Goal: Transaction & Acquisition: Purchase product/service

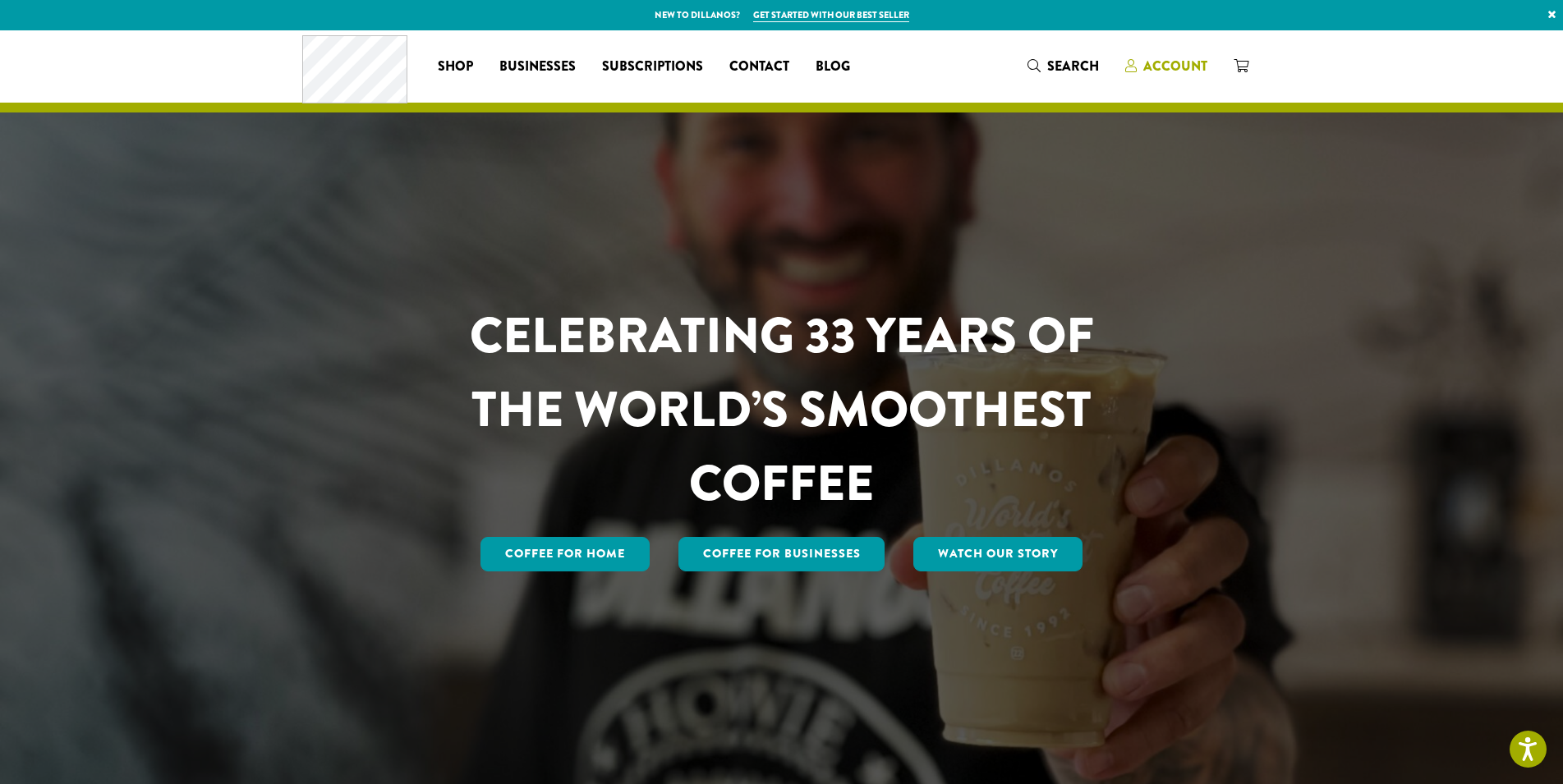
click at [1165, 68] on span "Account" at bounding box center [1175, 66] width 64 height 19
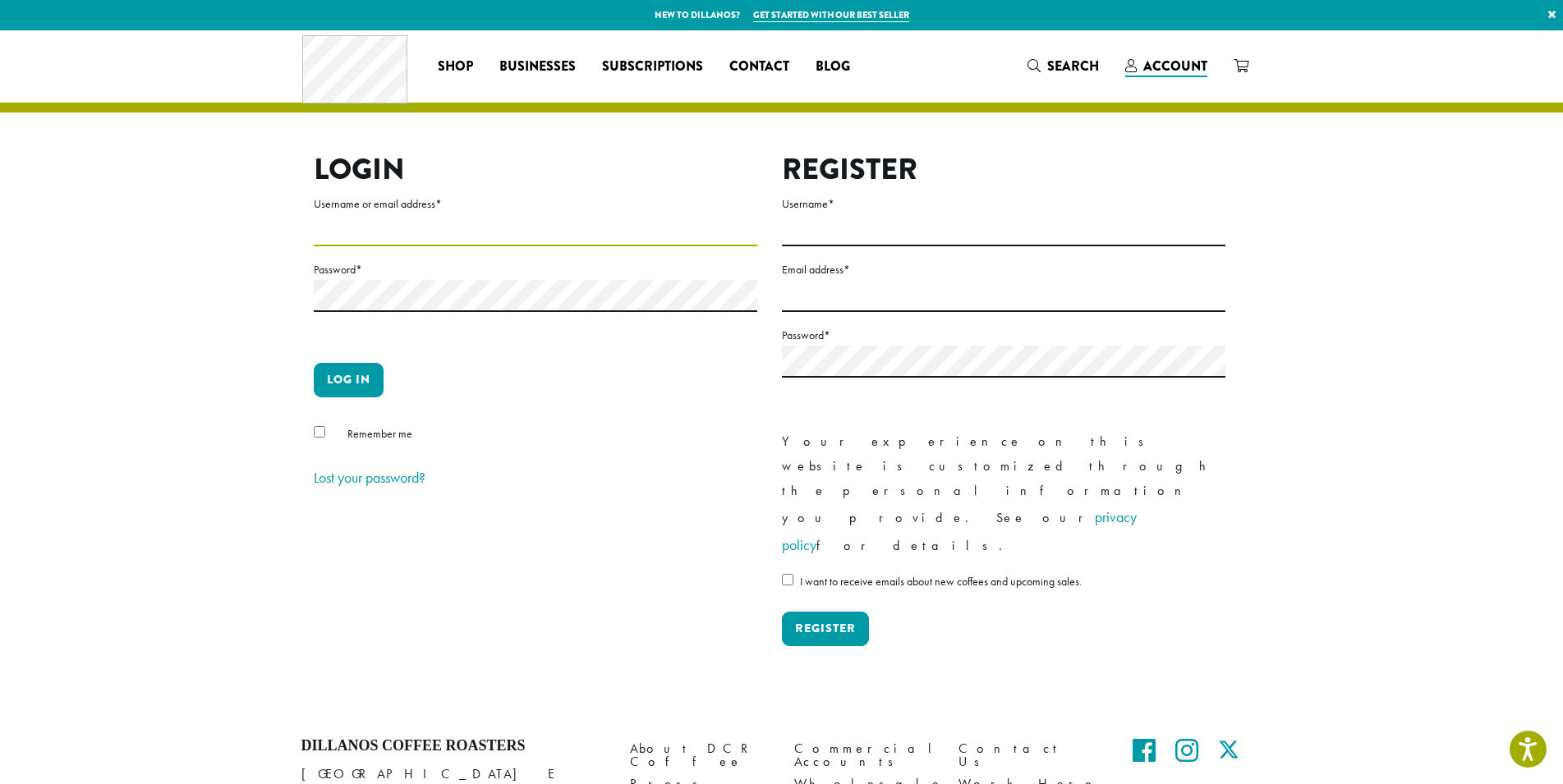
click at [438, 235] on input "Username or email address *" at bounding box center [535, 230] width 443 height 32
type input "**********"
click at [349, 373] on button "Log in" at bounding box center [348, 380] width 69 height 34
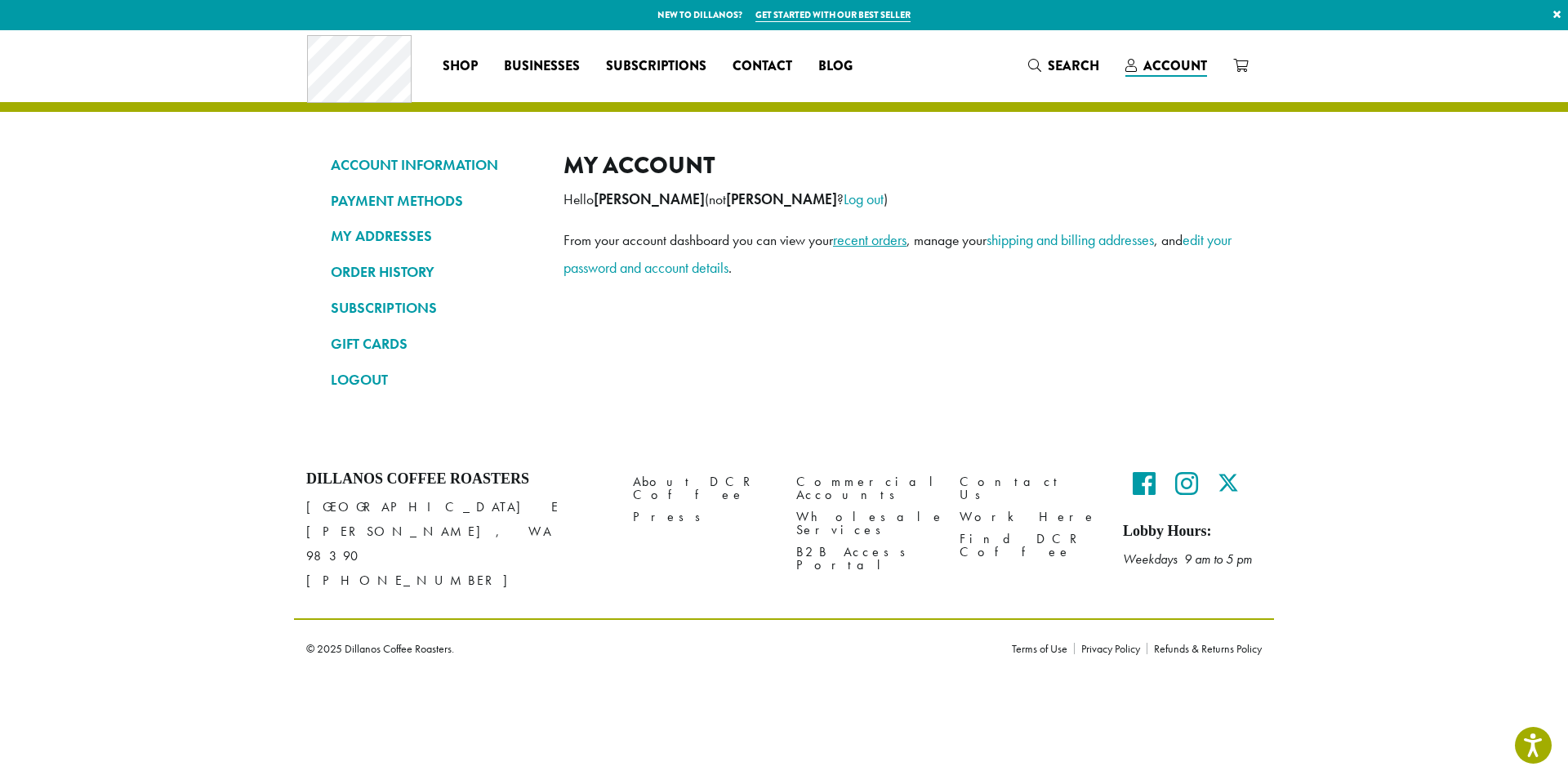
click at [887, 243] on link "recent orders" at bounding box center [870, 240] width 74 height 19
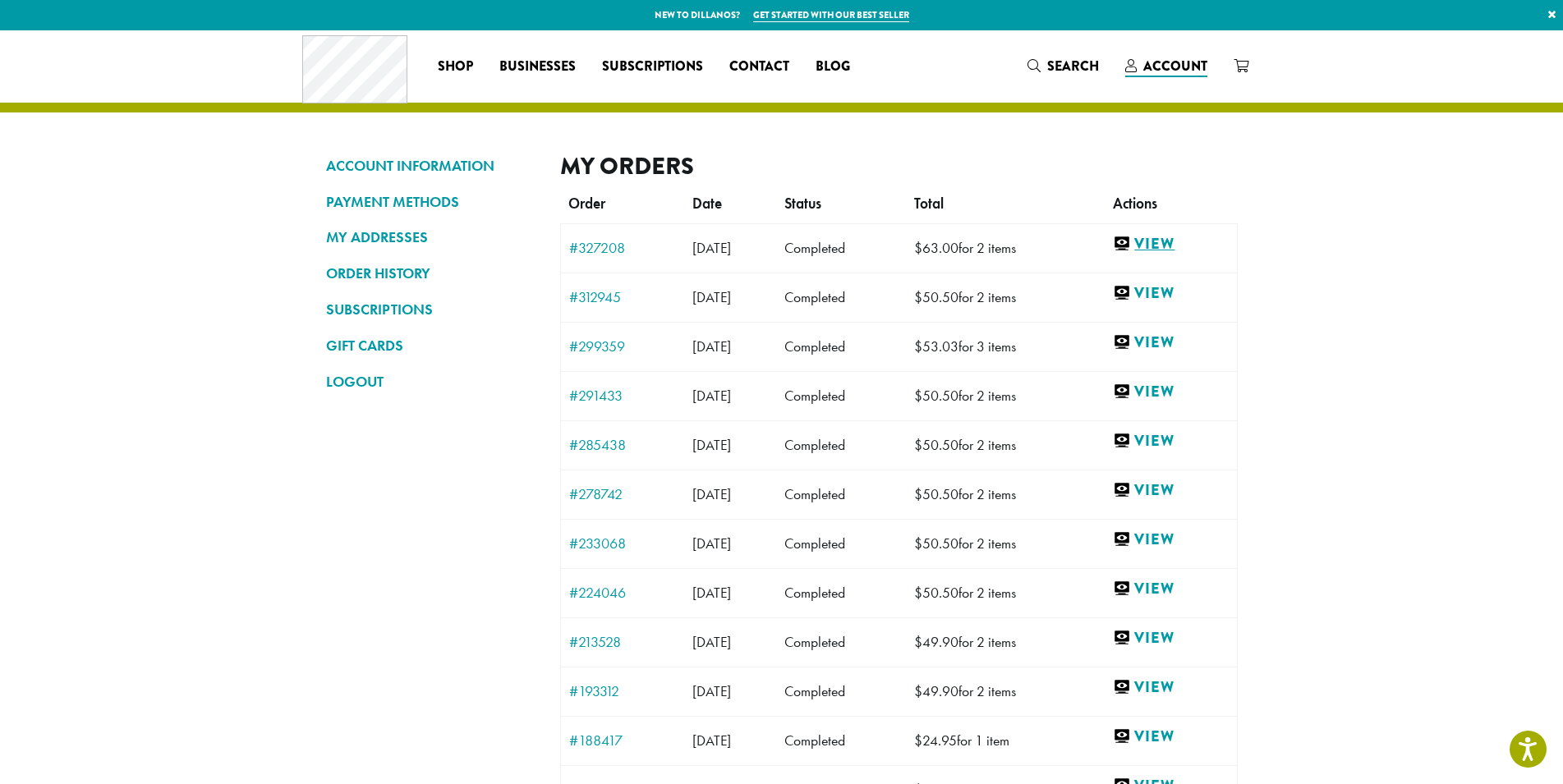
click at [1174, 244] on link "View" at bounding box center [1170, 244] width 115 height 21
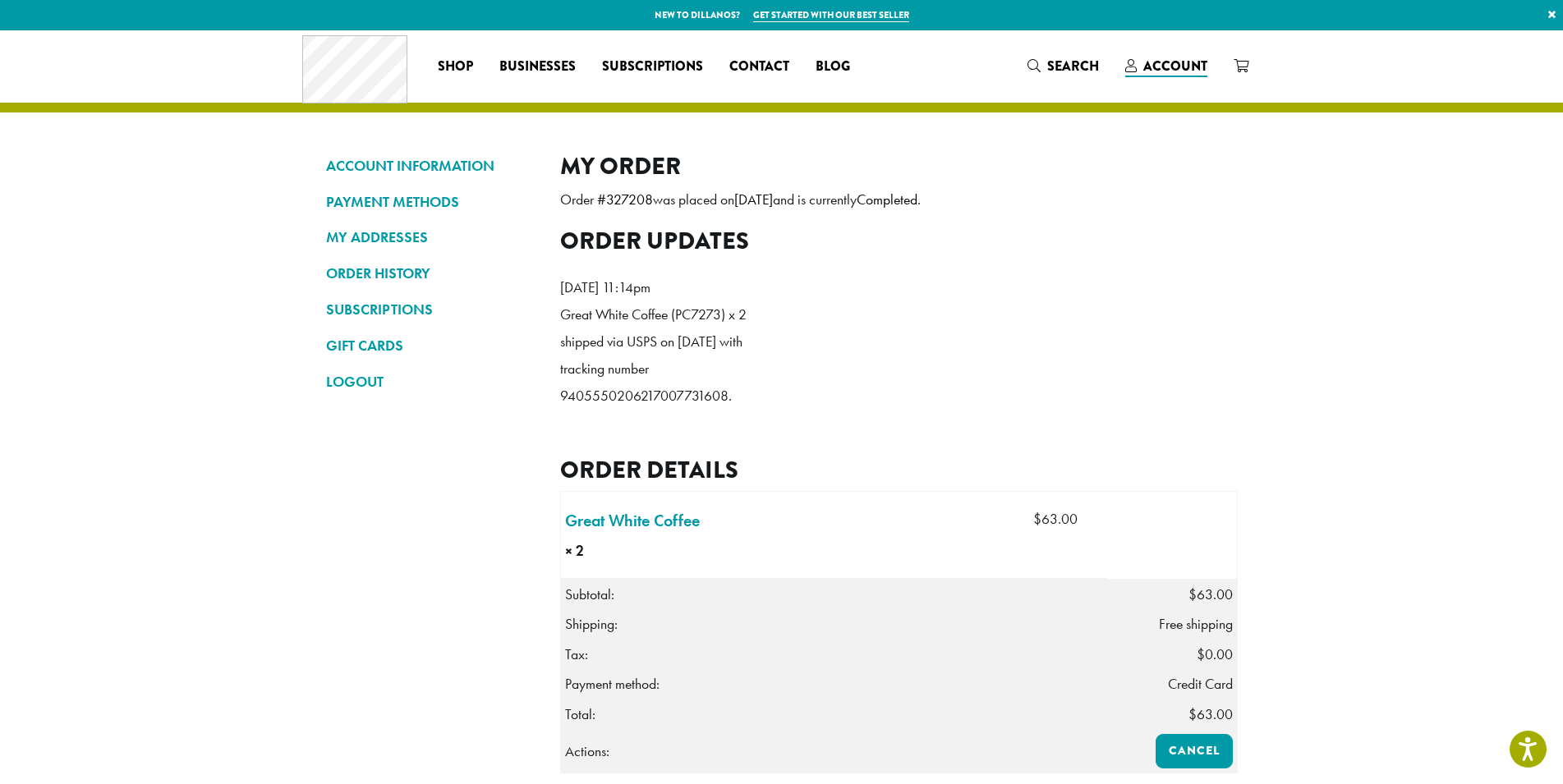
scroll to position [251, 0]
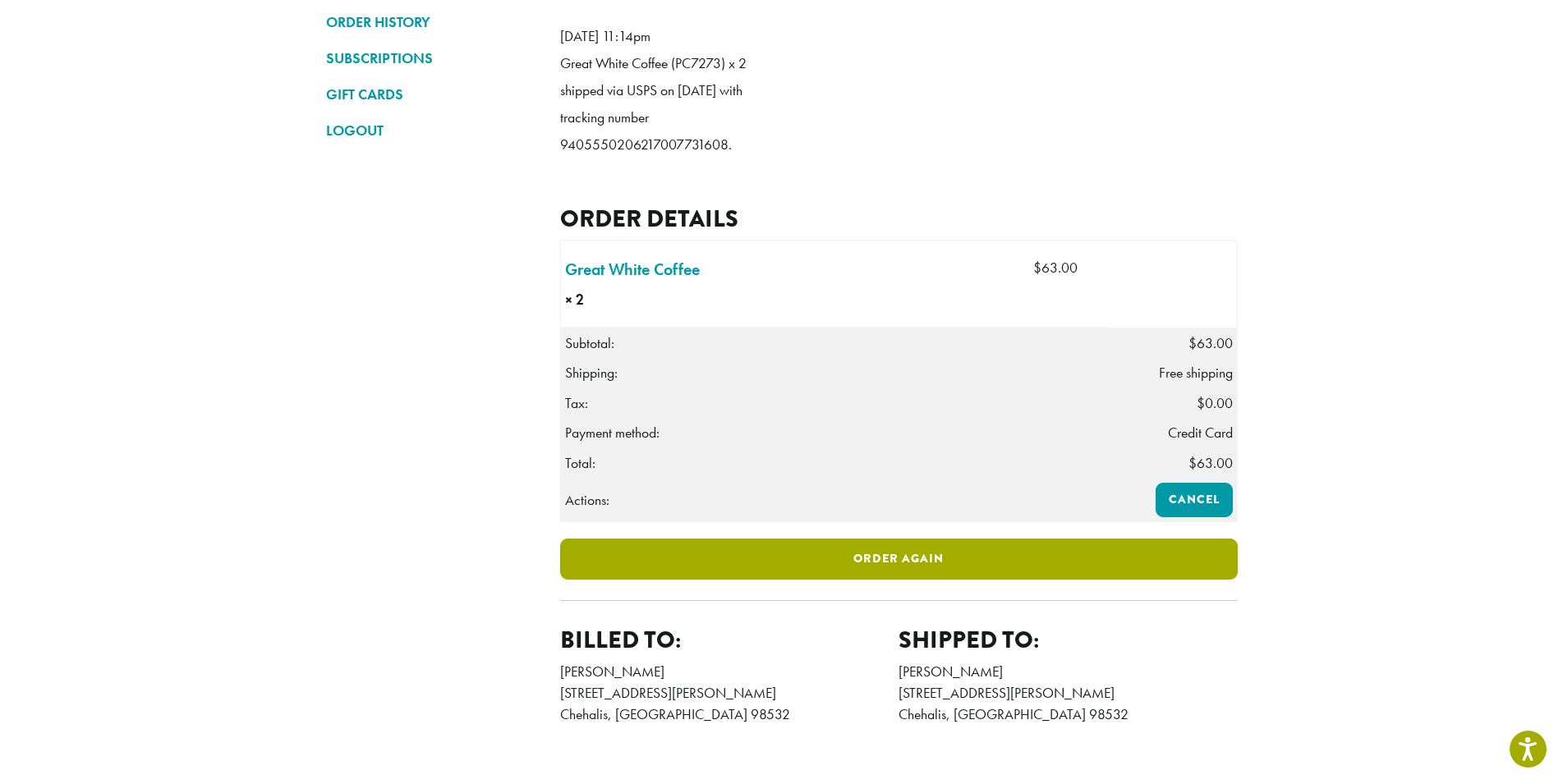
click at [1051, 580] on link "Order again" at bounding box center [899, 559] width 678 height 42
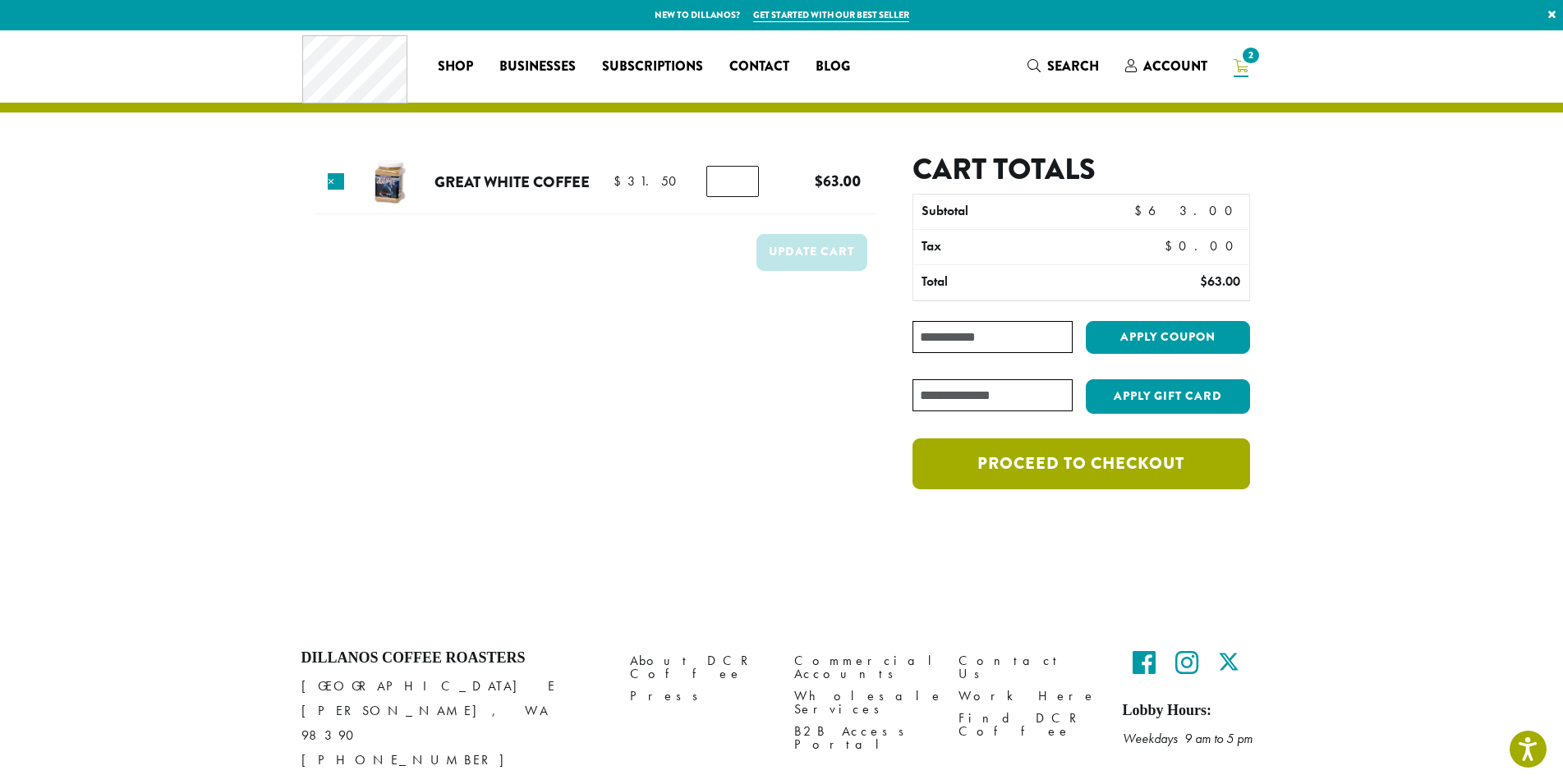
click at [1124, 470] on link "Proceed to checkout" at bounding box center [1080, 464] width 337 height 51
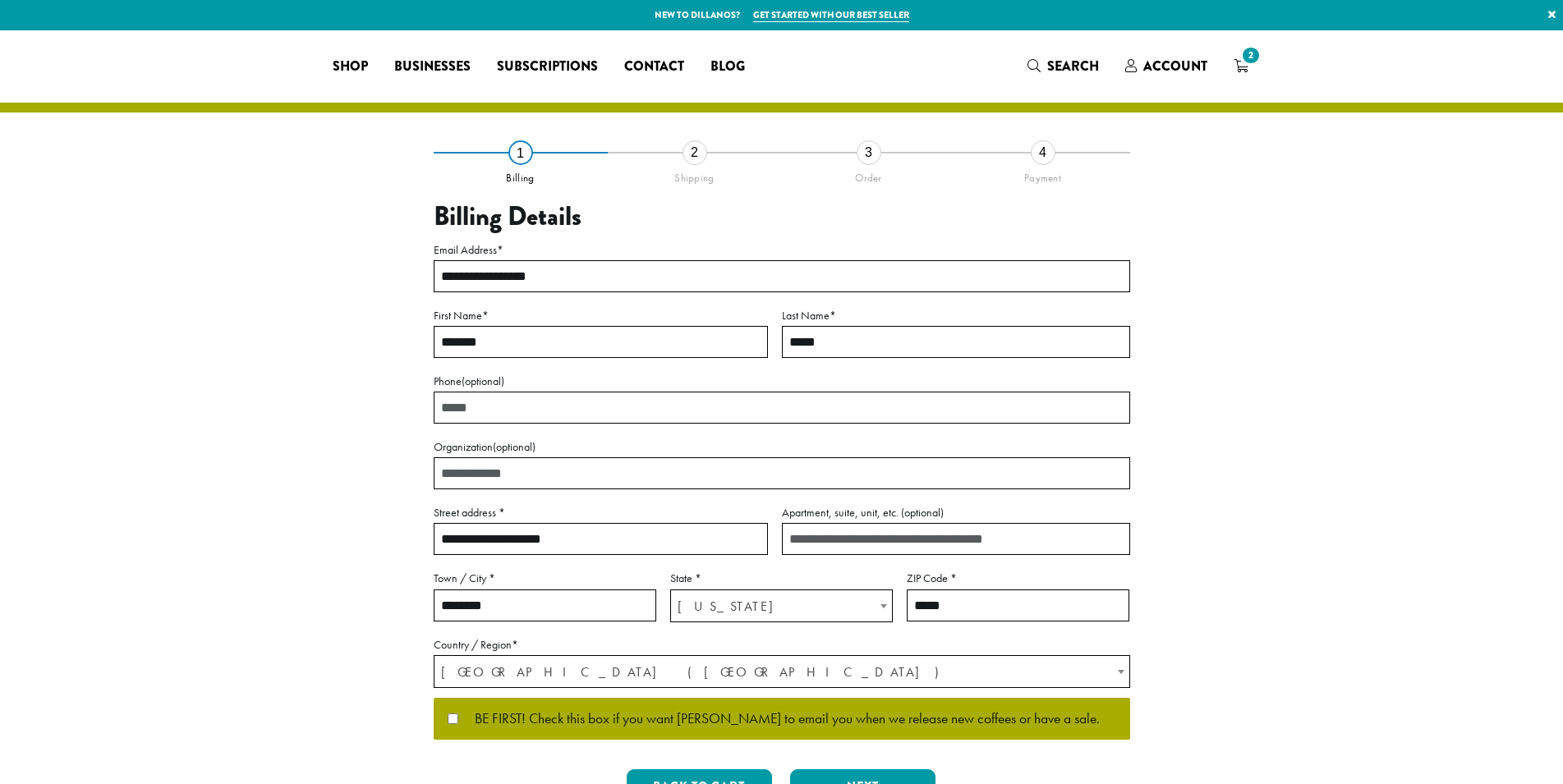
select select "**"
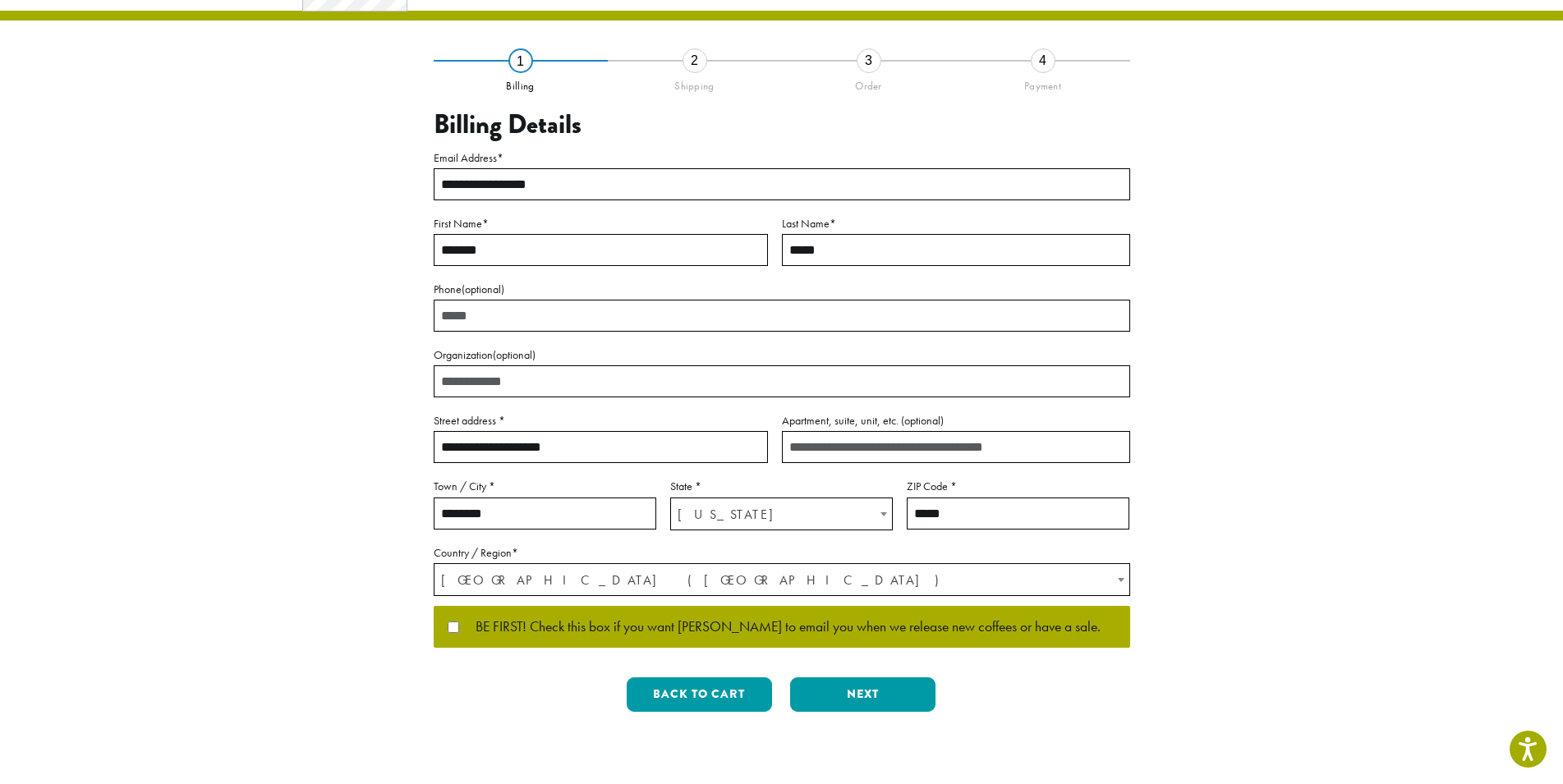
scroll to position [168, 0]
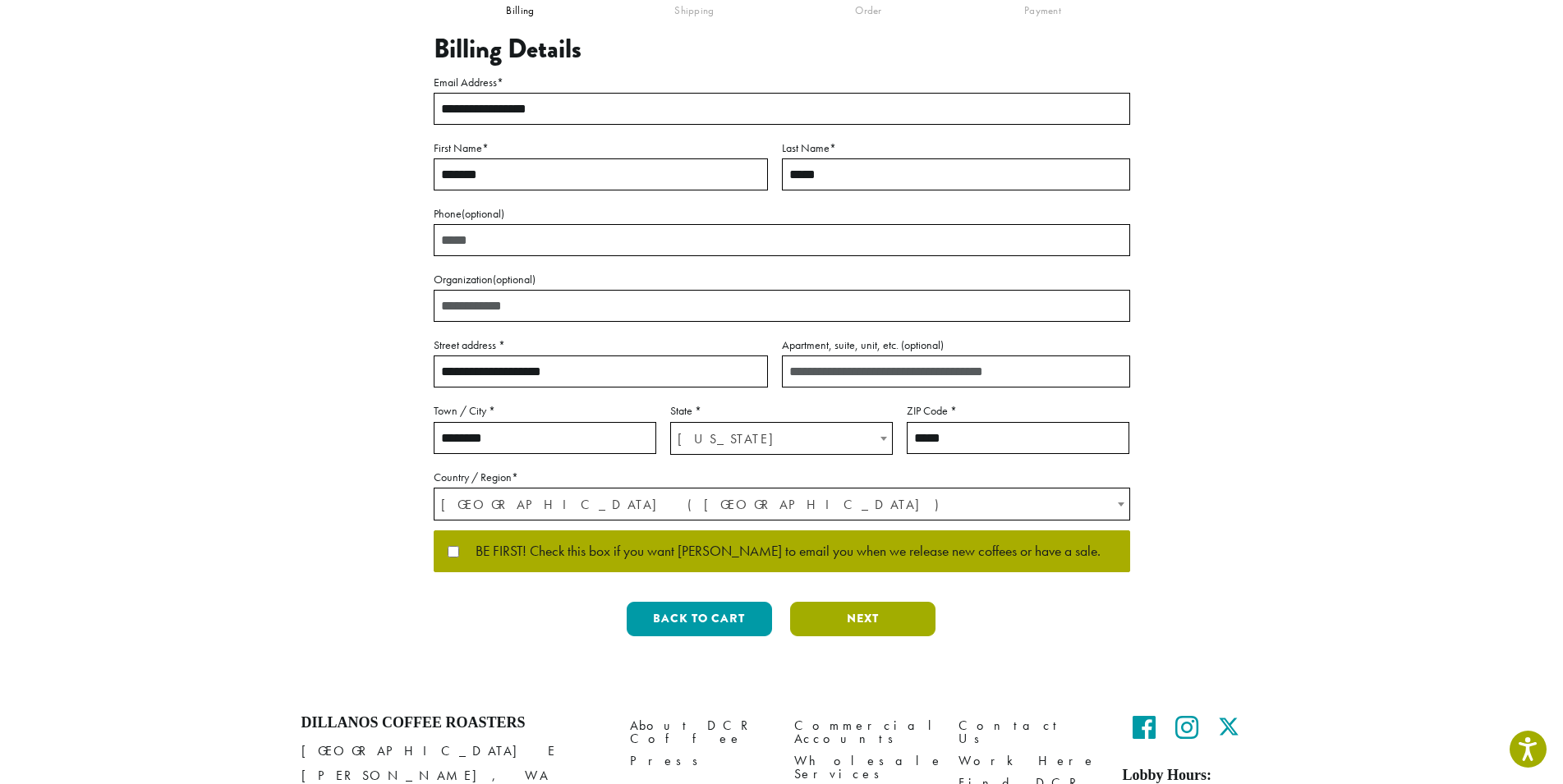
click at [920, 633] on button "Next" at bounding box center [862, 619] width 145 height 34
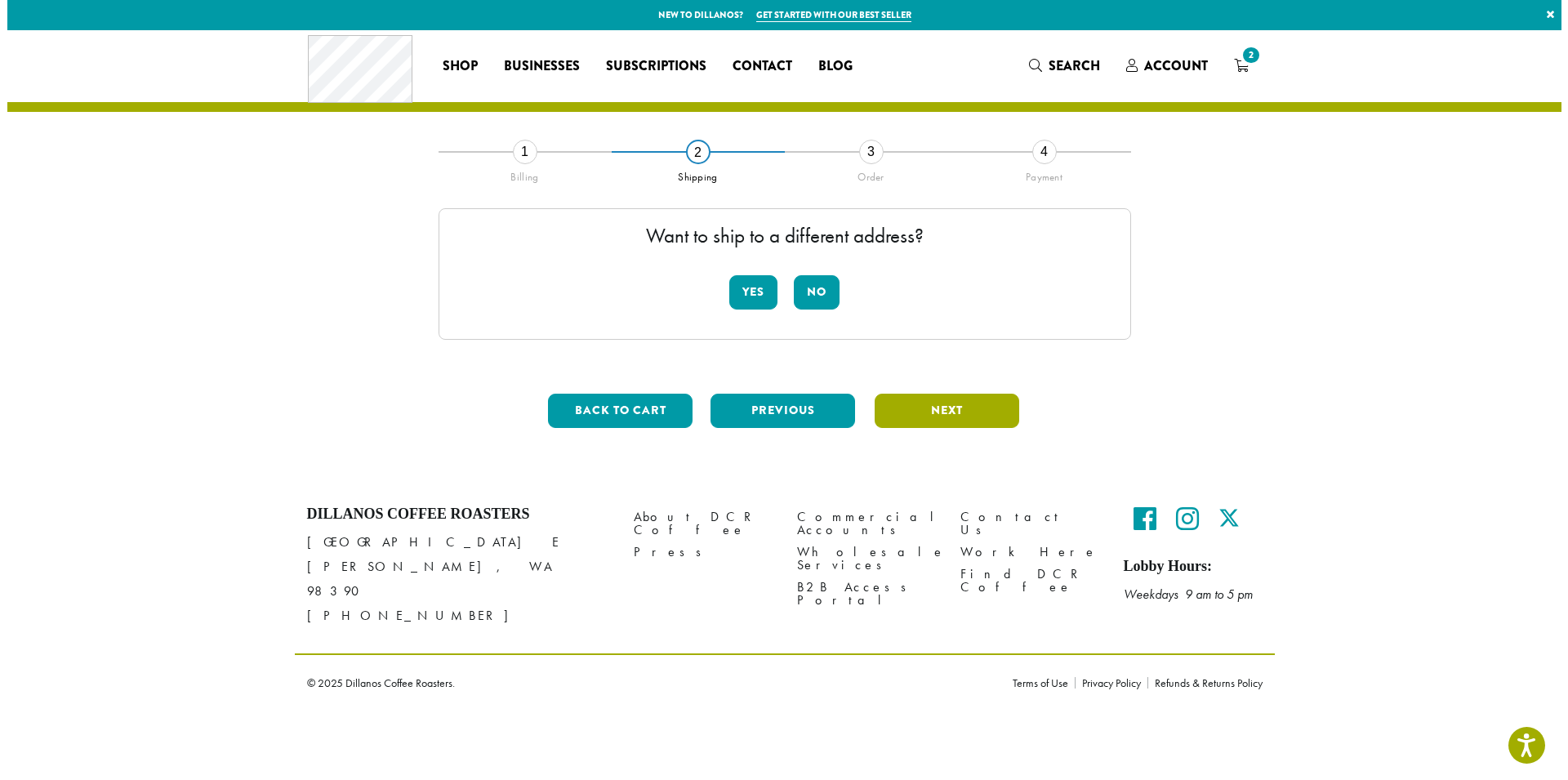
scroll to position [0, 0]
click at [834, 291] on button "No" at bounding box center [817, 293] width 46 height 34
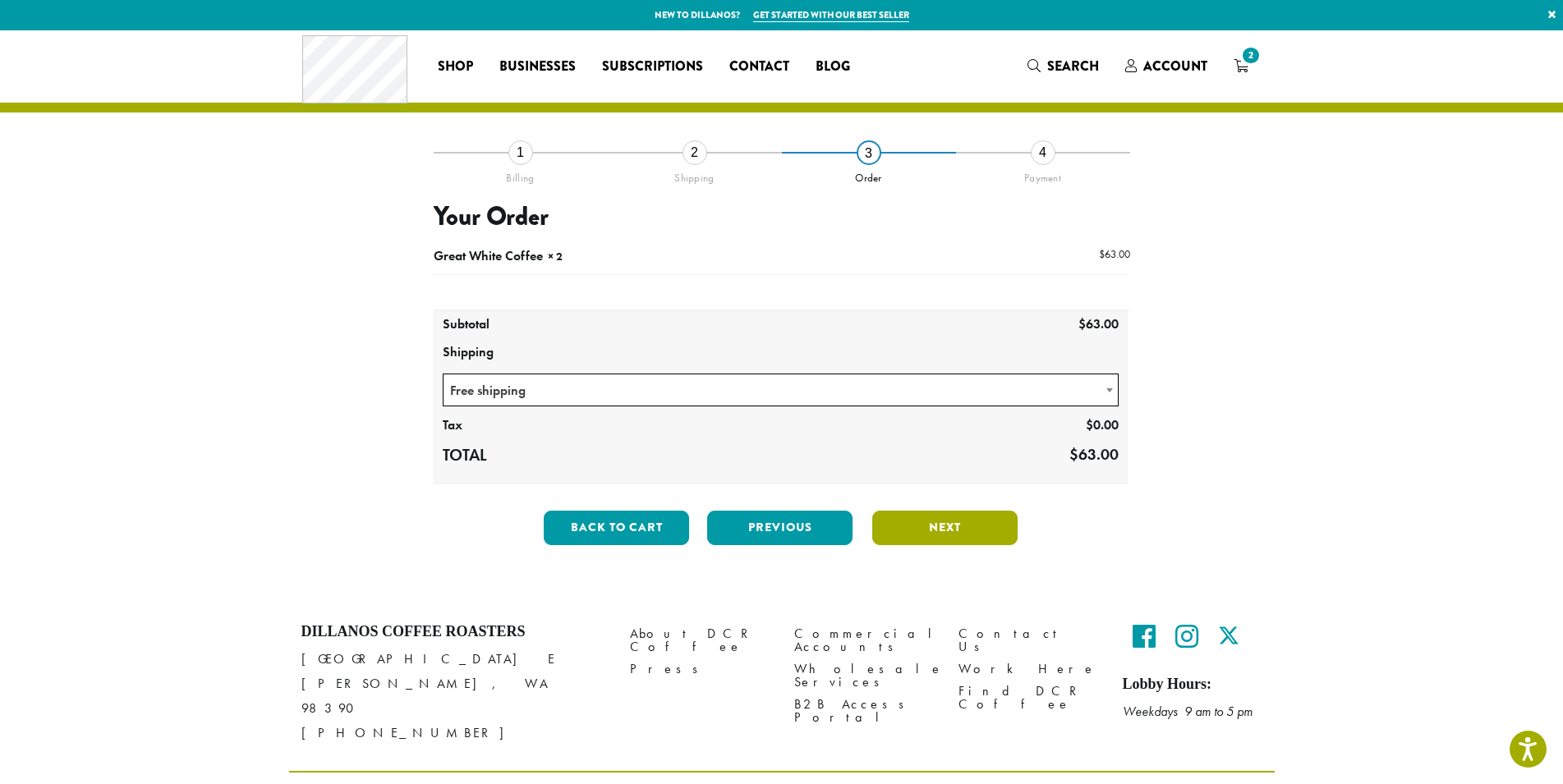
click at [918, 525] on button "Next" at bounding box center [944, 528] width 145 height 34
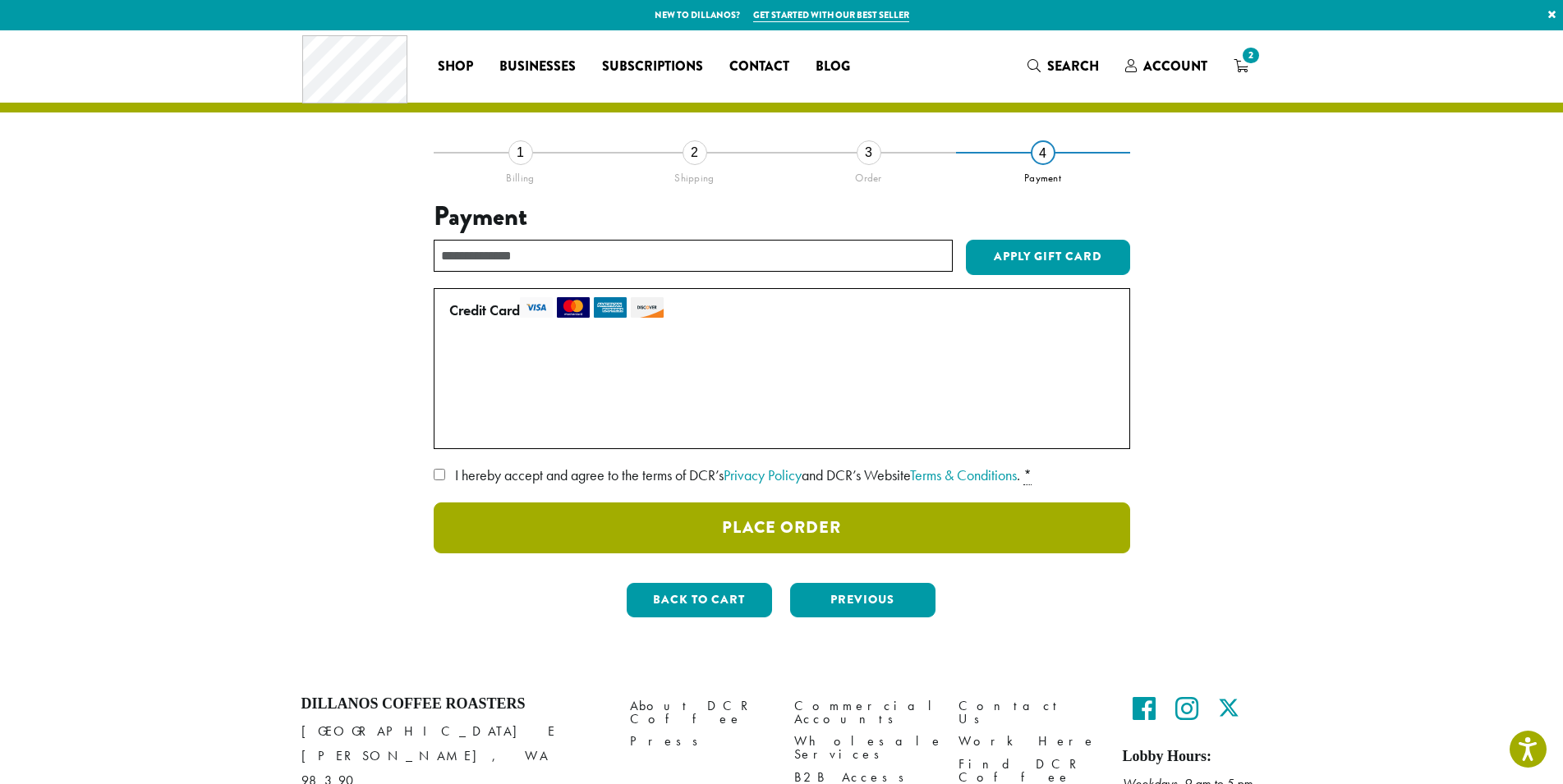
click at [624, 530] on button "Place Order" at bounding box center [782, 528] width 697 height 51
